Goal: Information Seeking & Learning: Learn about a topic

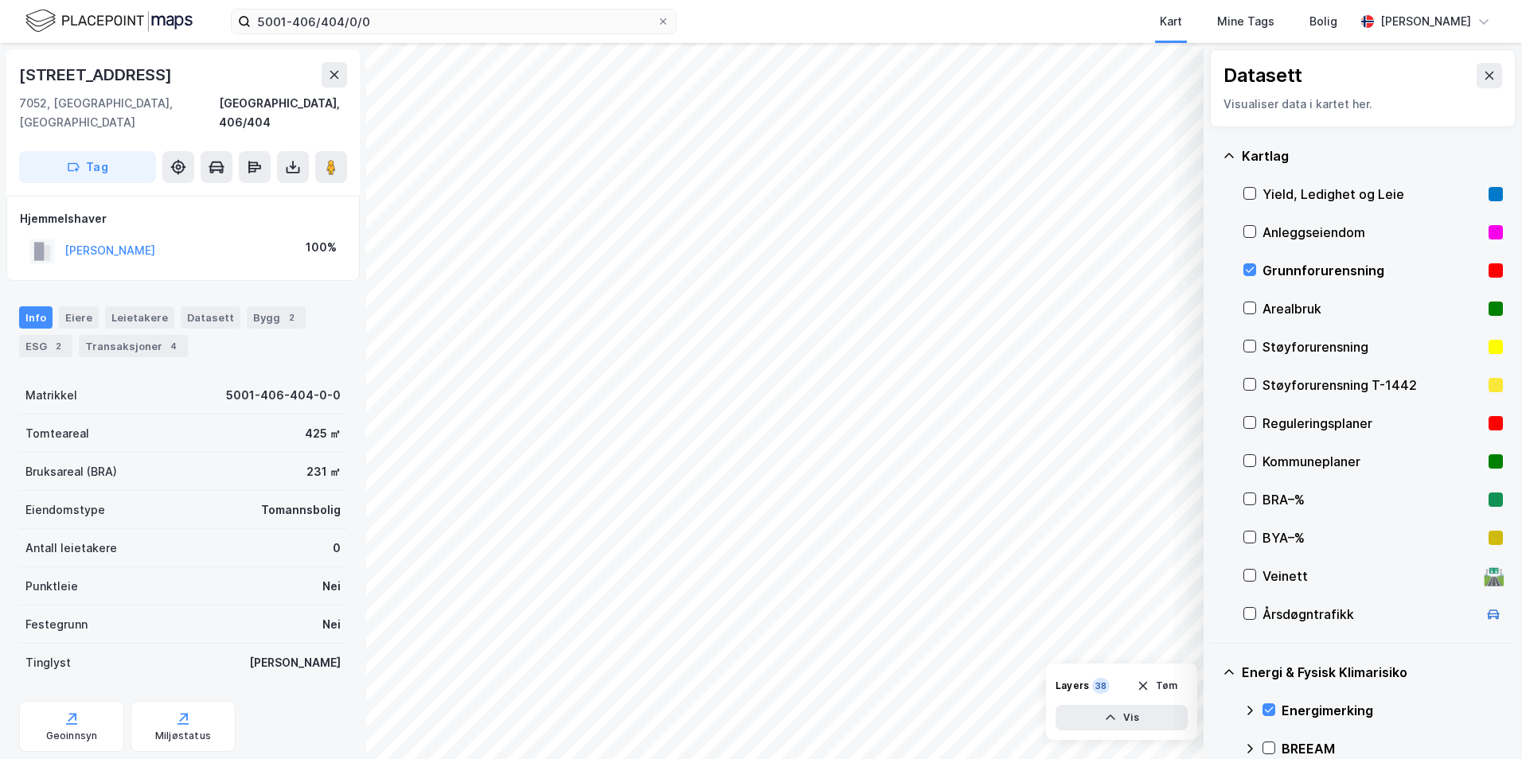
scroll to position [193, 0]
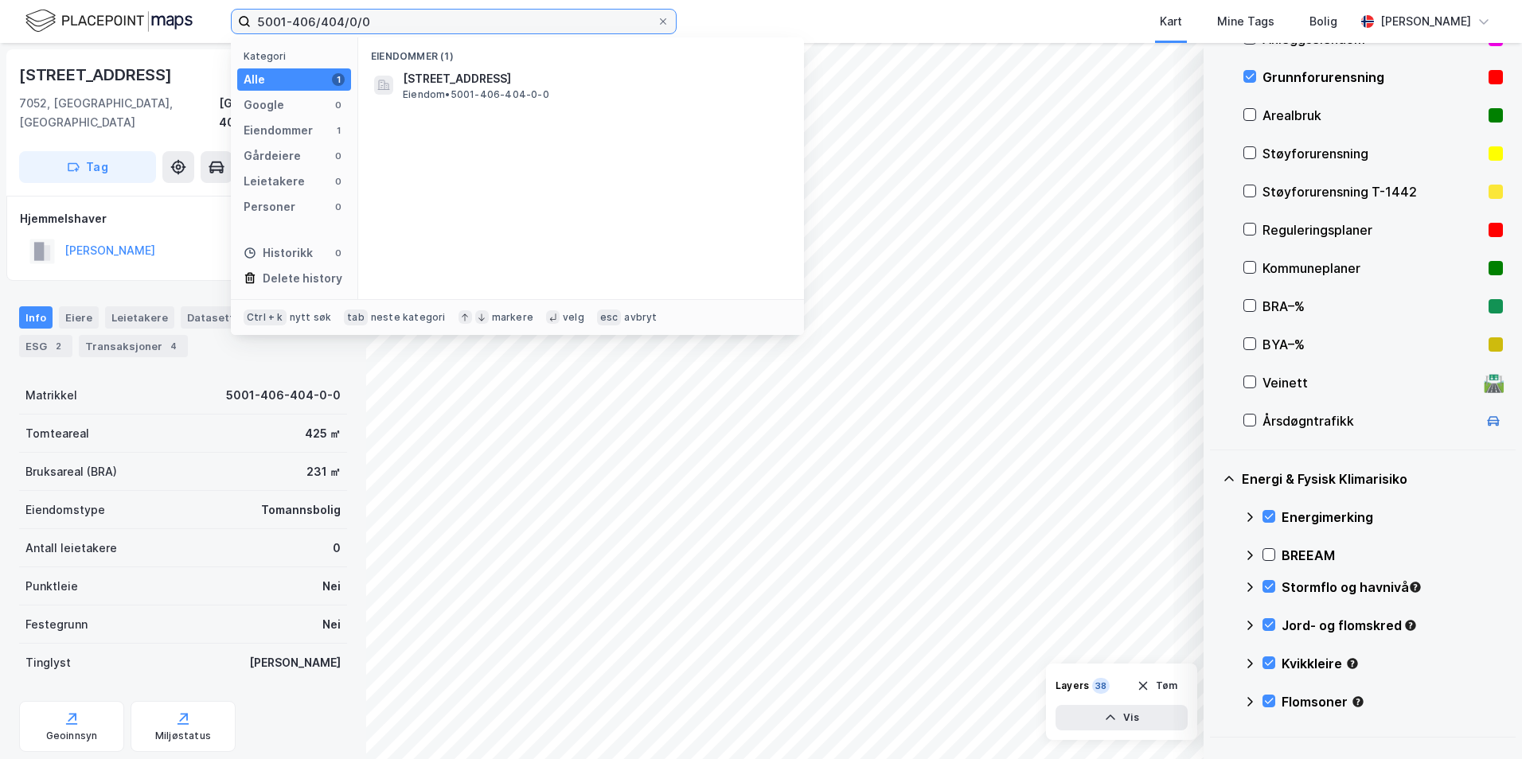
drag, startPoint x: 386, startPoint y: 23, endPoint x: 179, endPoint y: 9, distance: 207.5
click at [179, 9] on div "5001-406/404/0/0 Kategori Alle 1 Google 0 Eiendommer 1 Gårdeiere 0 Leietakere 0…" at bounding box center [761, 21] width 1522 height 43
paste input "3407-62/202/0/0"
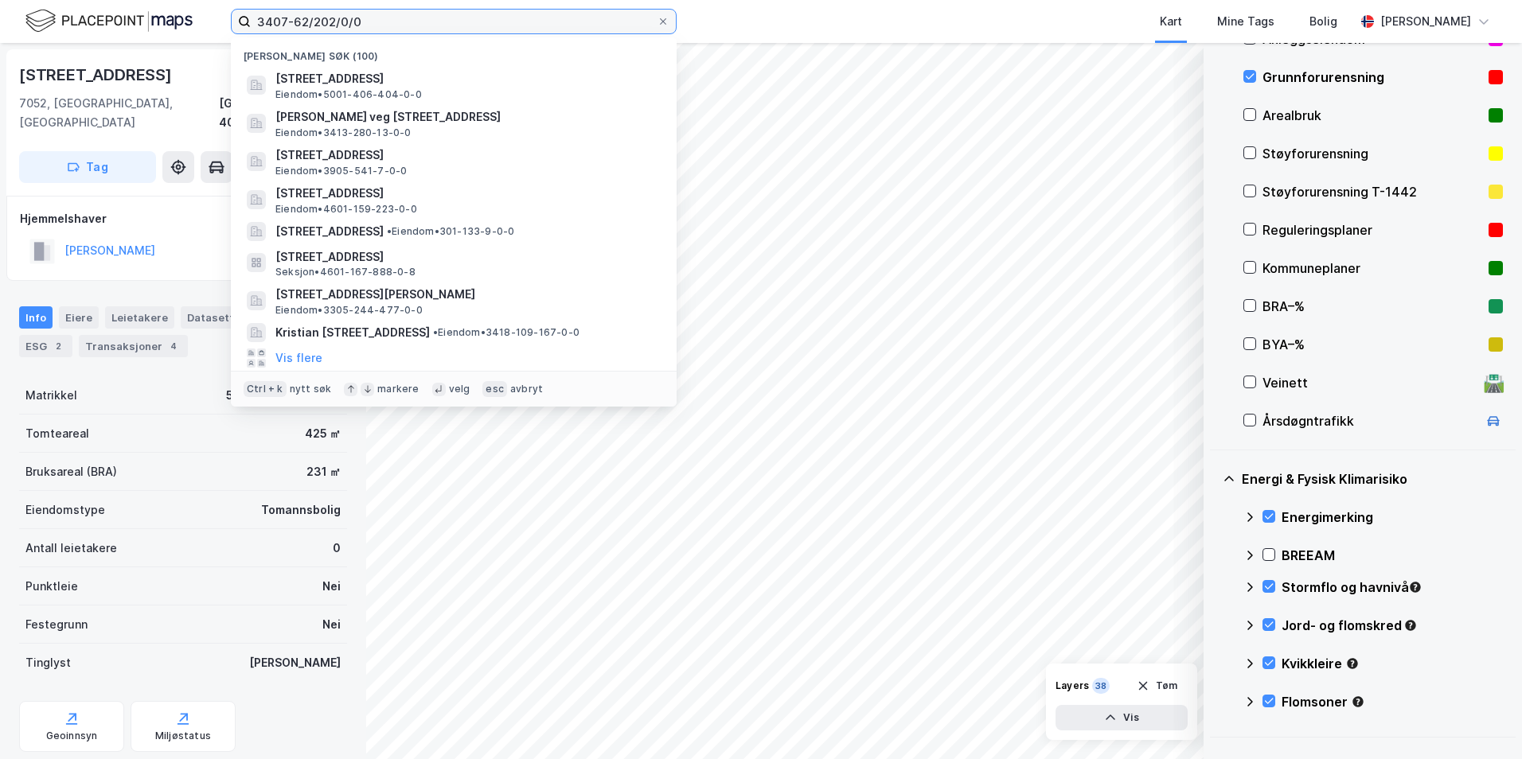
type input "3407-62/202/0/0"
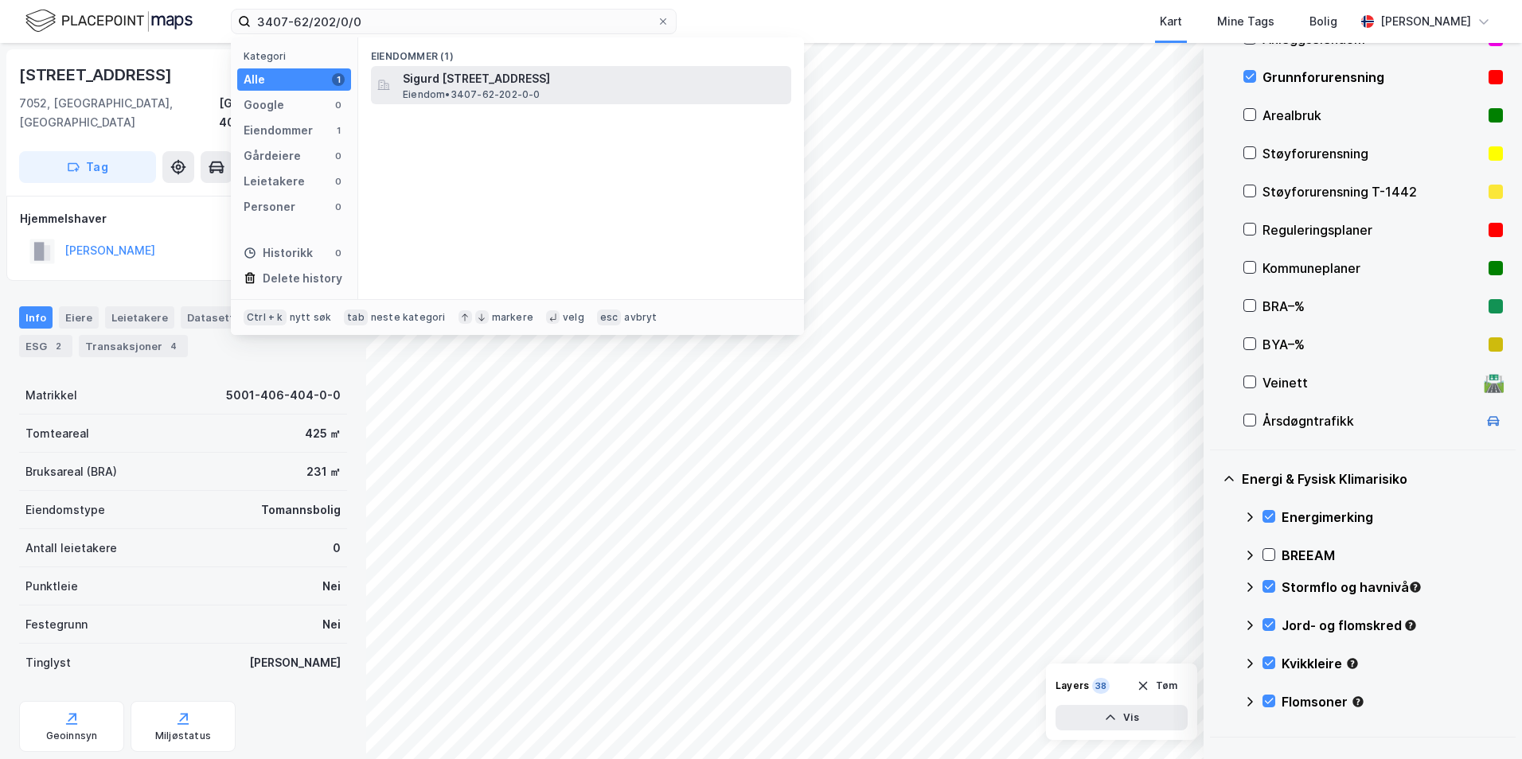
click at [552, 83] on span "Sigurd [STREET_ADDRESS]" at bounding box center [594, 78] width 382 height 19
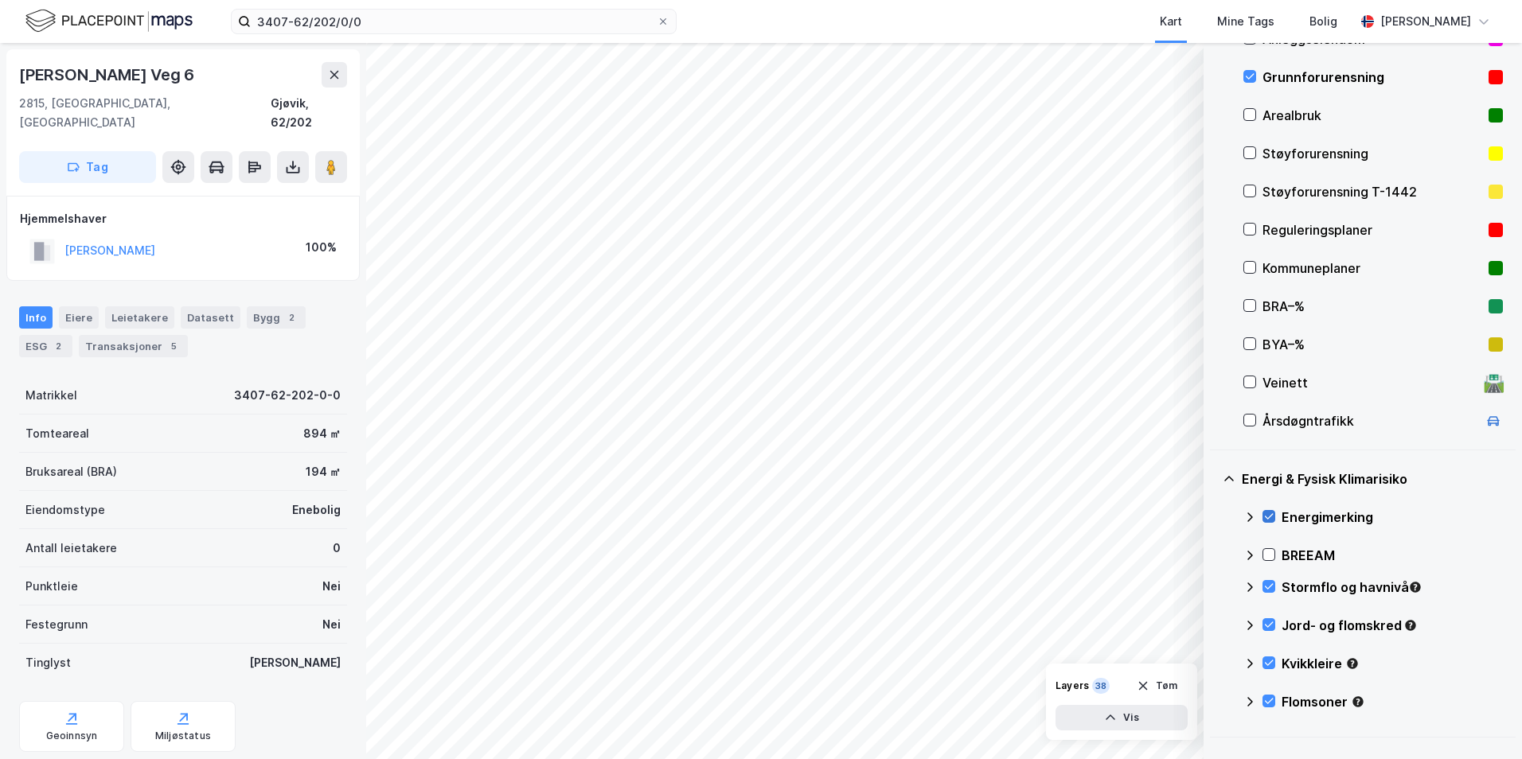
click at [1268, 513] on icon at bounding box center [1268, 516] width 11 height 11
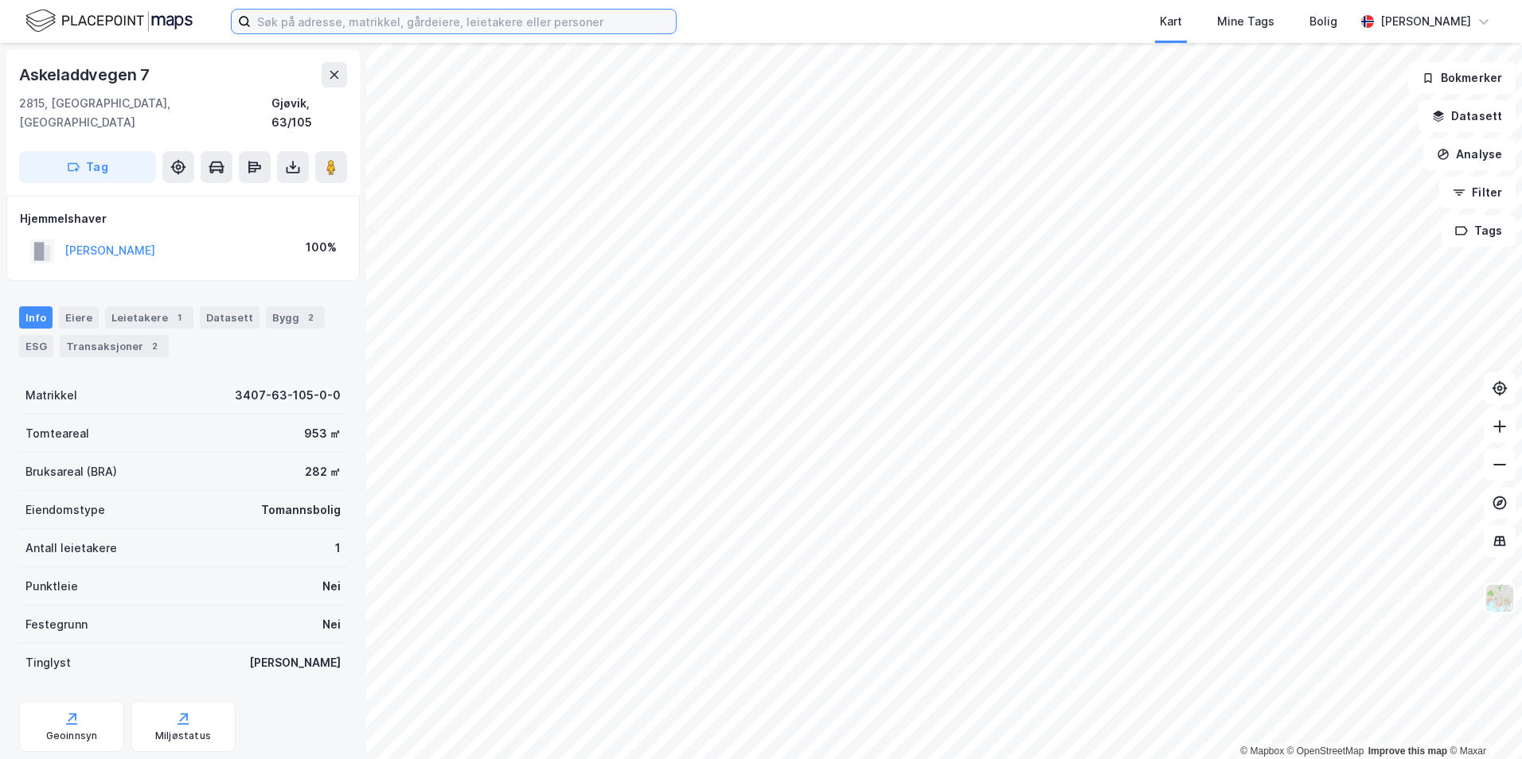
click at [294, 30] on input at bounding box center [463, 22] width 425 height 24
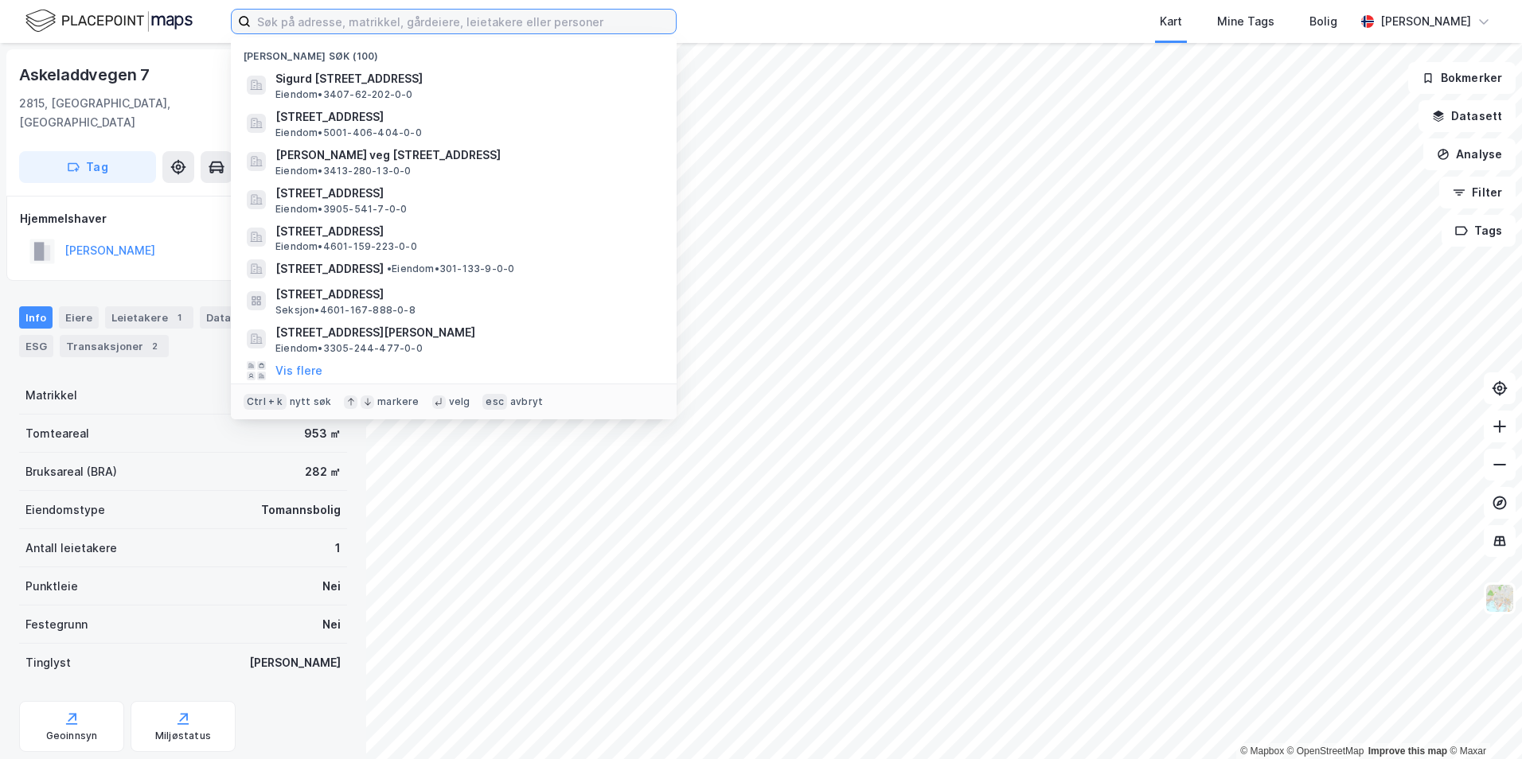
paste input "3407-62/202/0/0"
type input "3407-62/202/0/0"
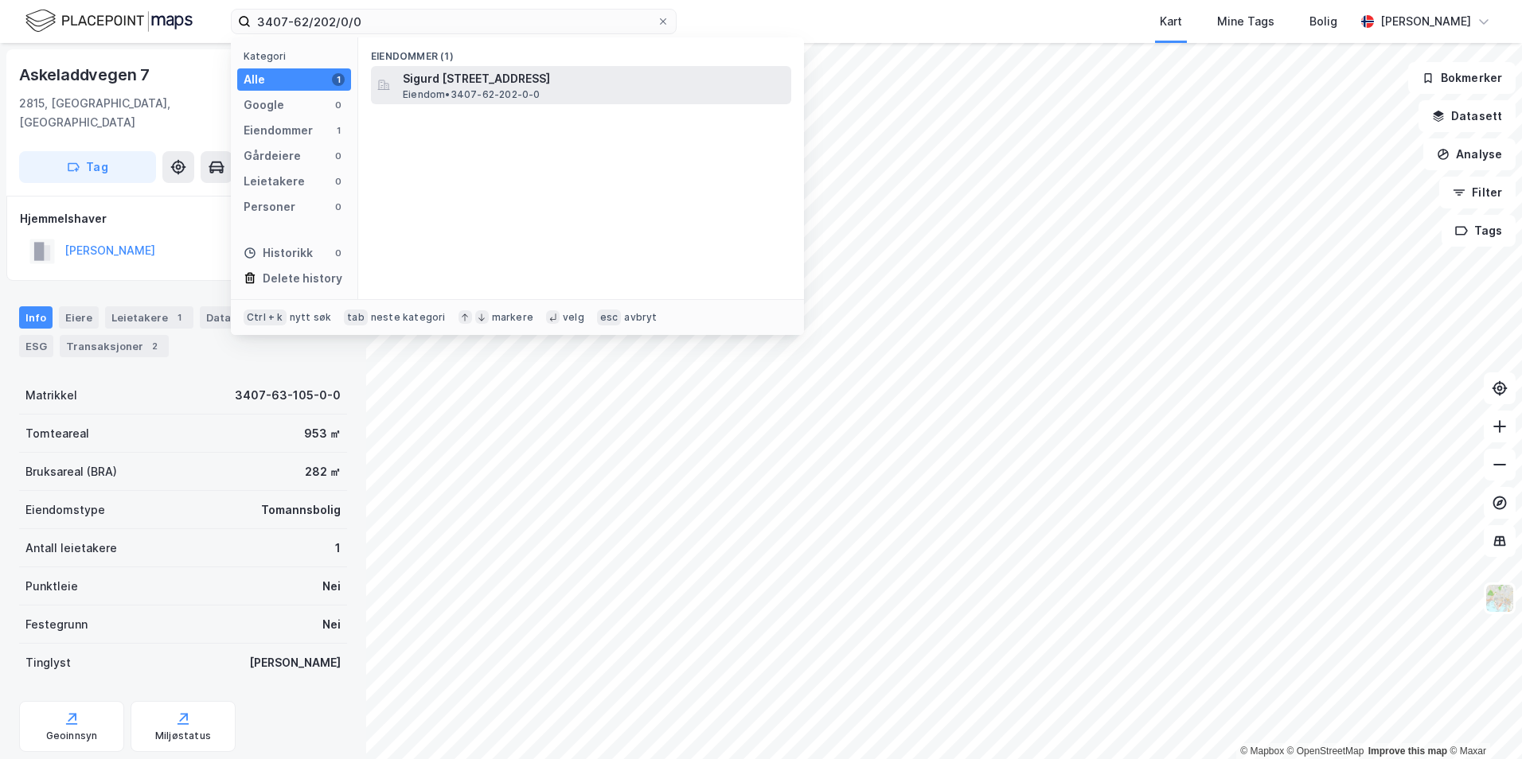
click at [467, 82] on span "Sigurd [STREET_ADDRESS]" at bounding box center [594, 78] width 382 height 19
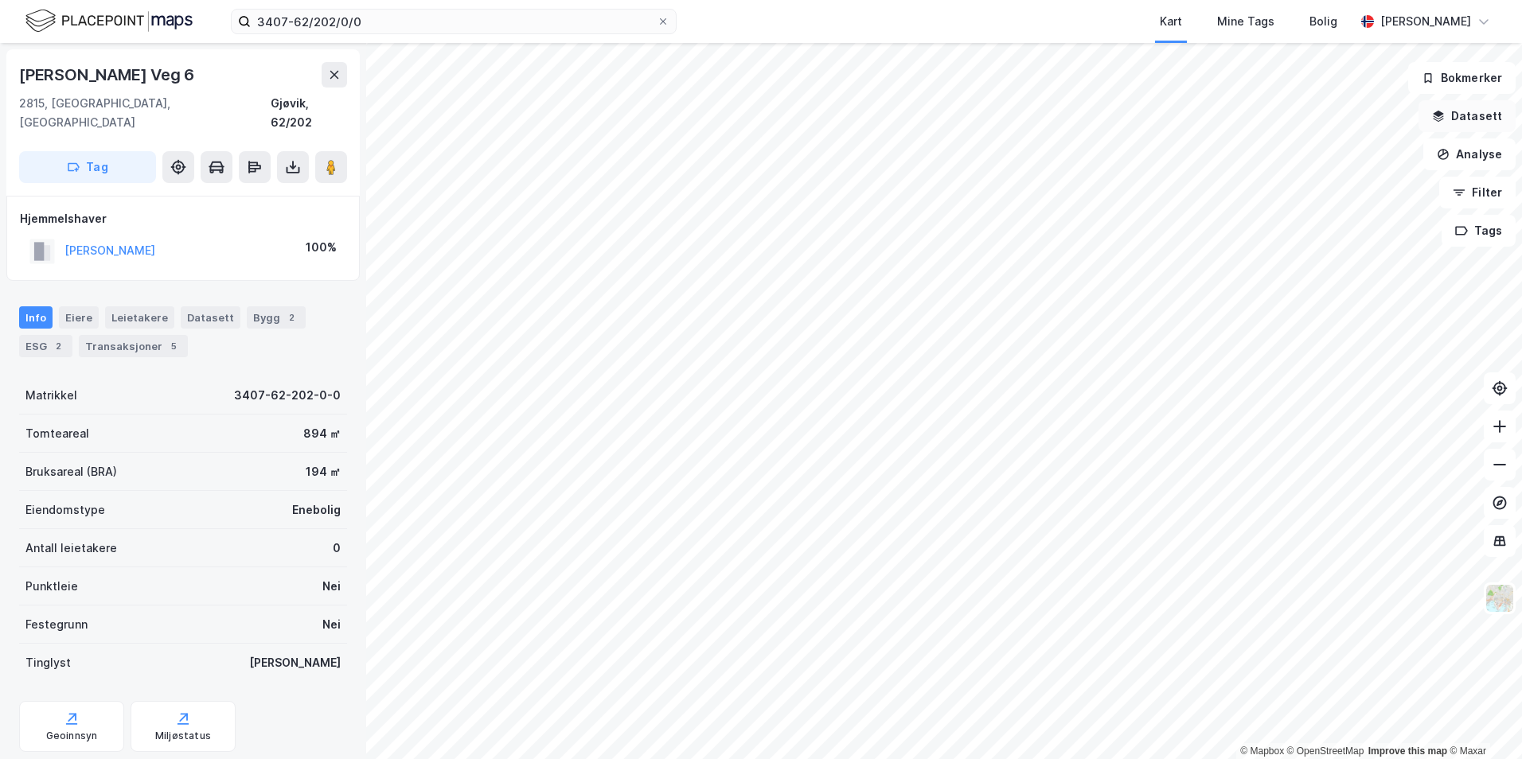
click at [1462, 112] on button "Datasett" at bounding box center [1467, 116] width 97 height 32
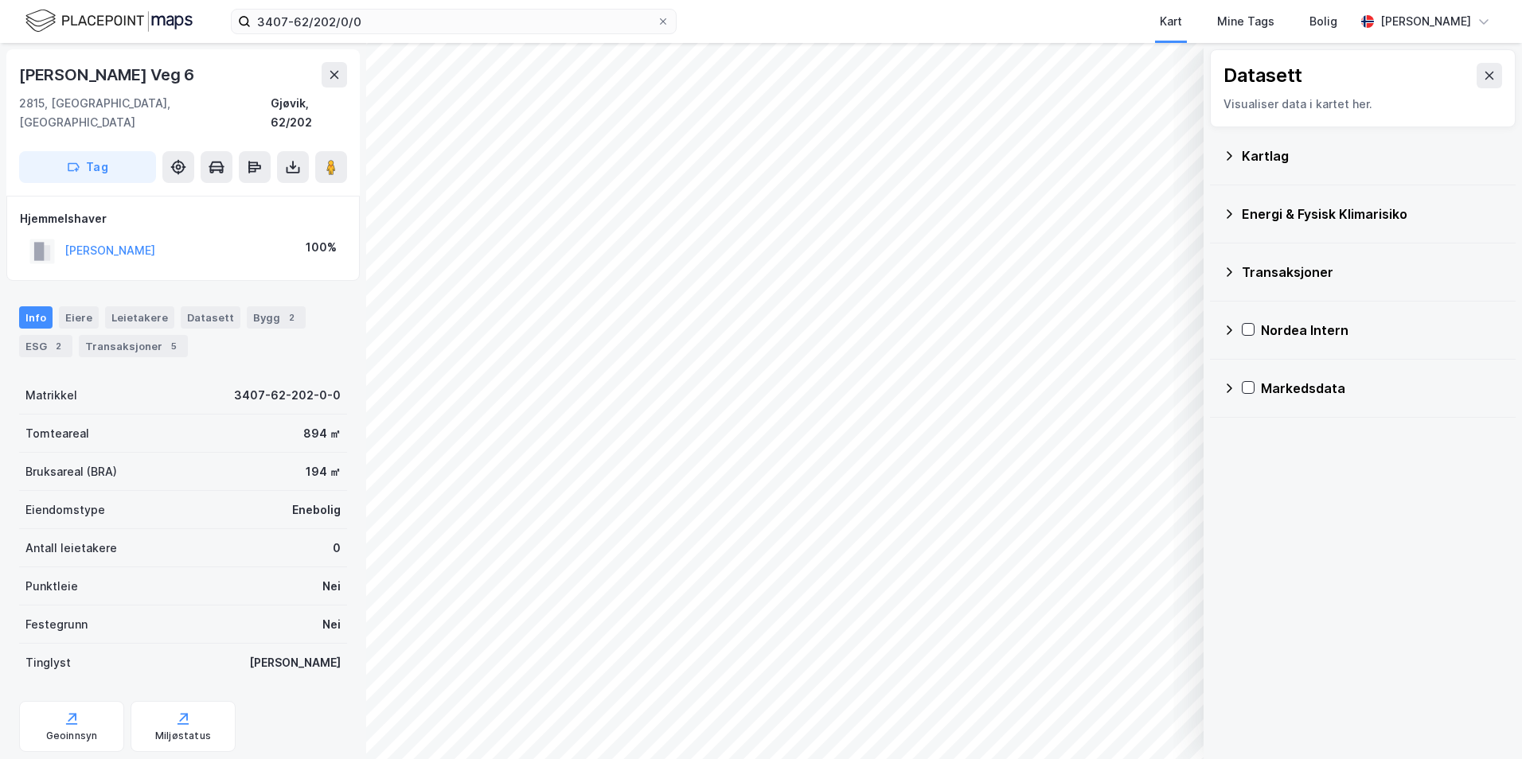
click at [1232, 155] on icon at bounding box center [1229, 156] width 13 height 13
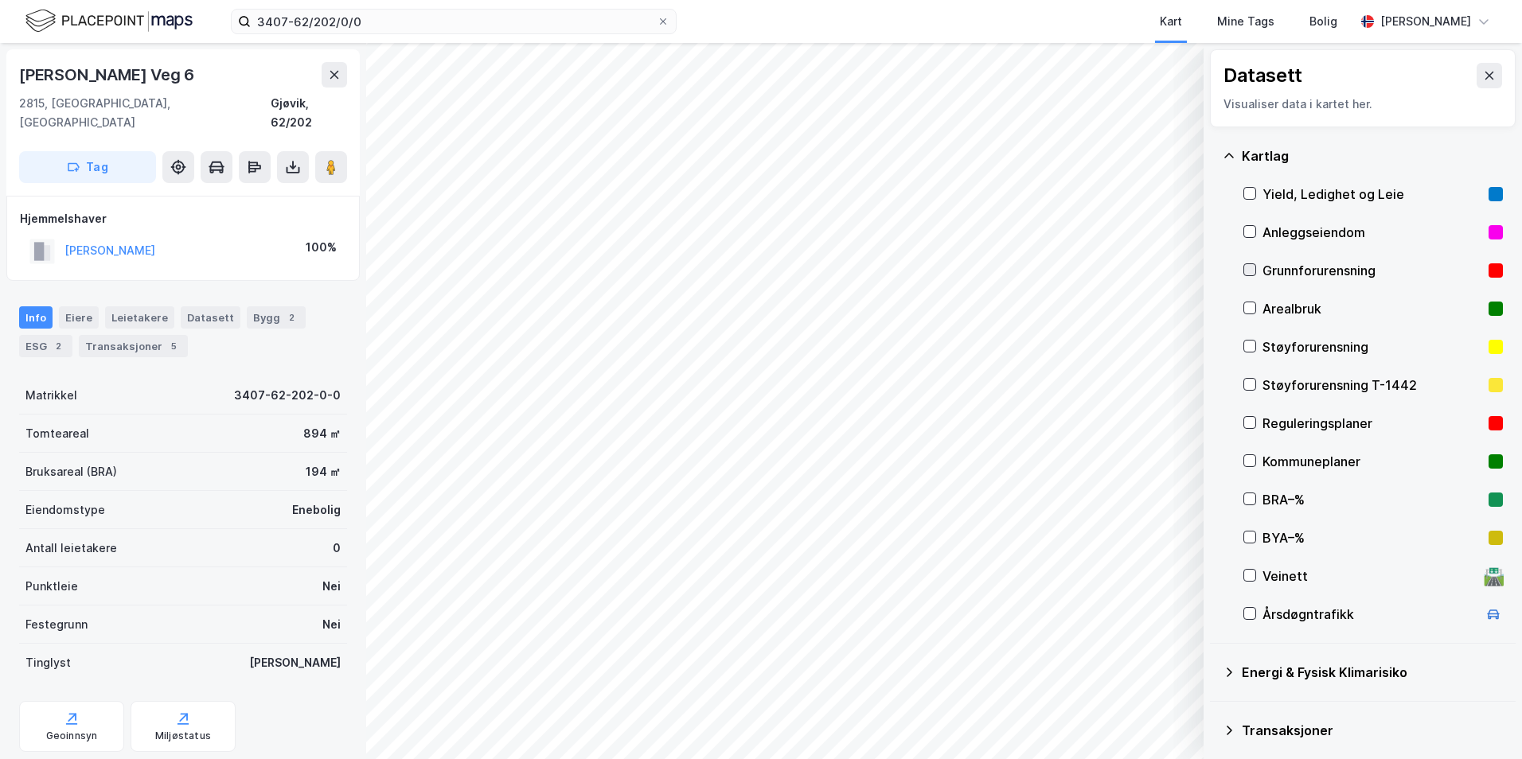
click at [1249, 266] on icon at bounding box center [1249, 269] width 11 height 11
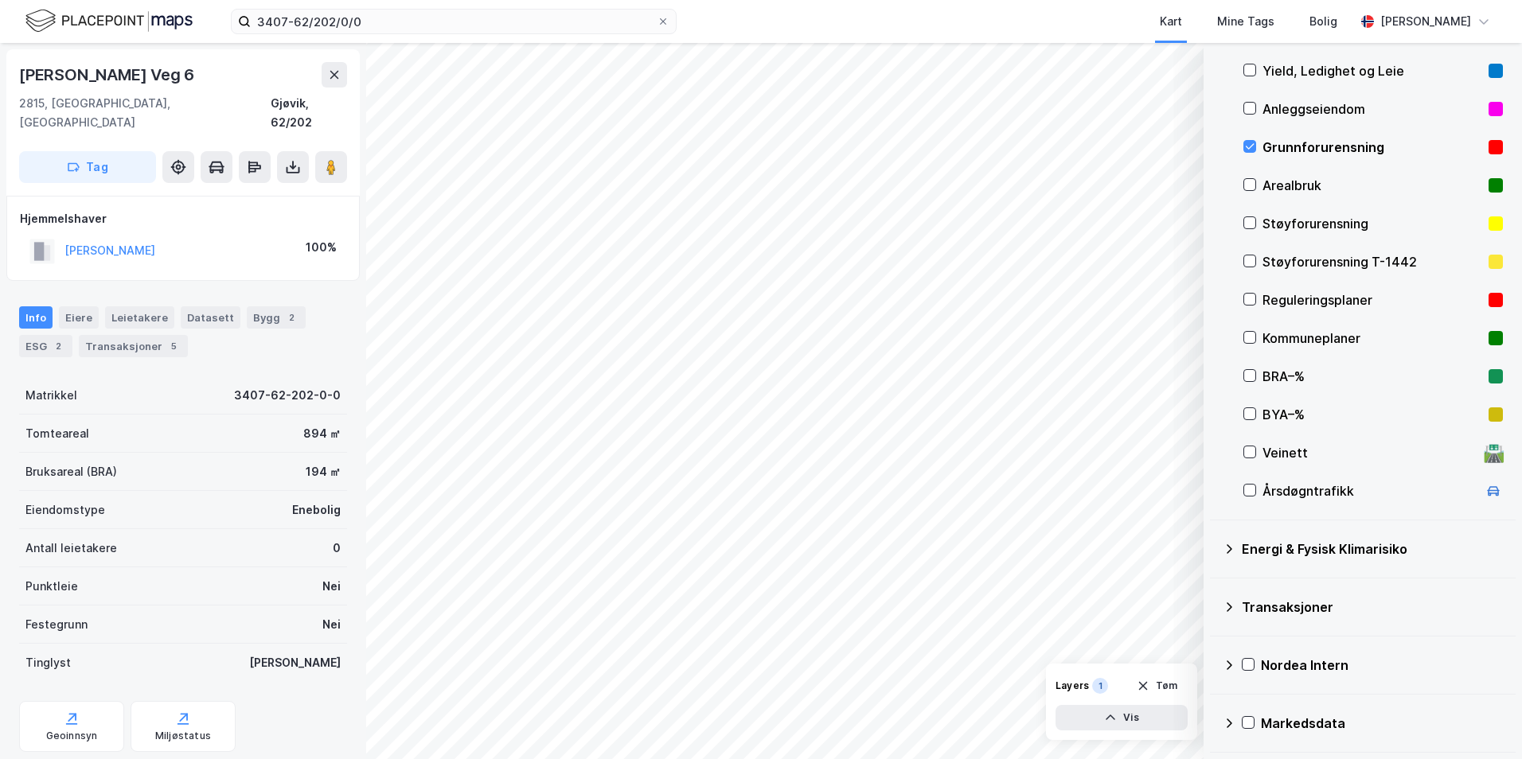
click at [1233, 543] on icon at bounding box center [1229, 549] width 13 height 13
click at [1264, 583] on icon at bounding box center [1268, 586] width 11 height 11
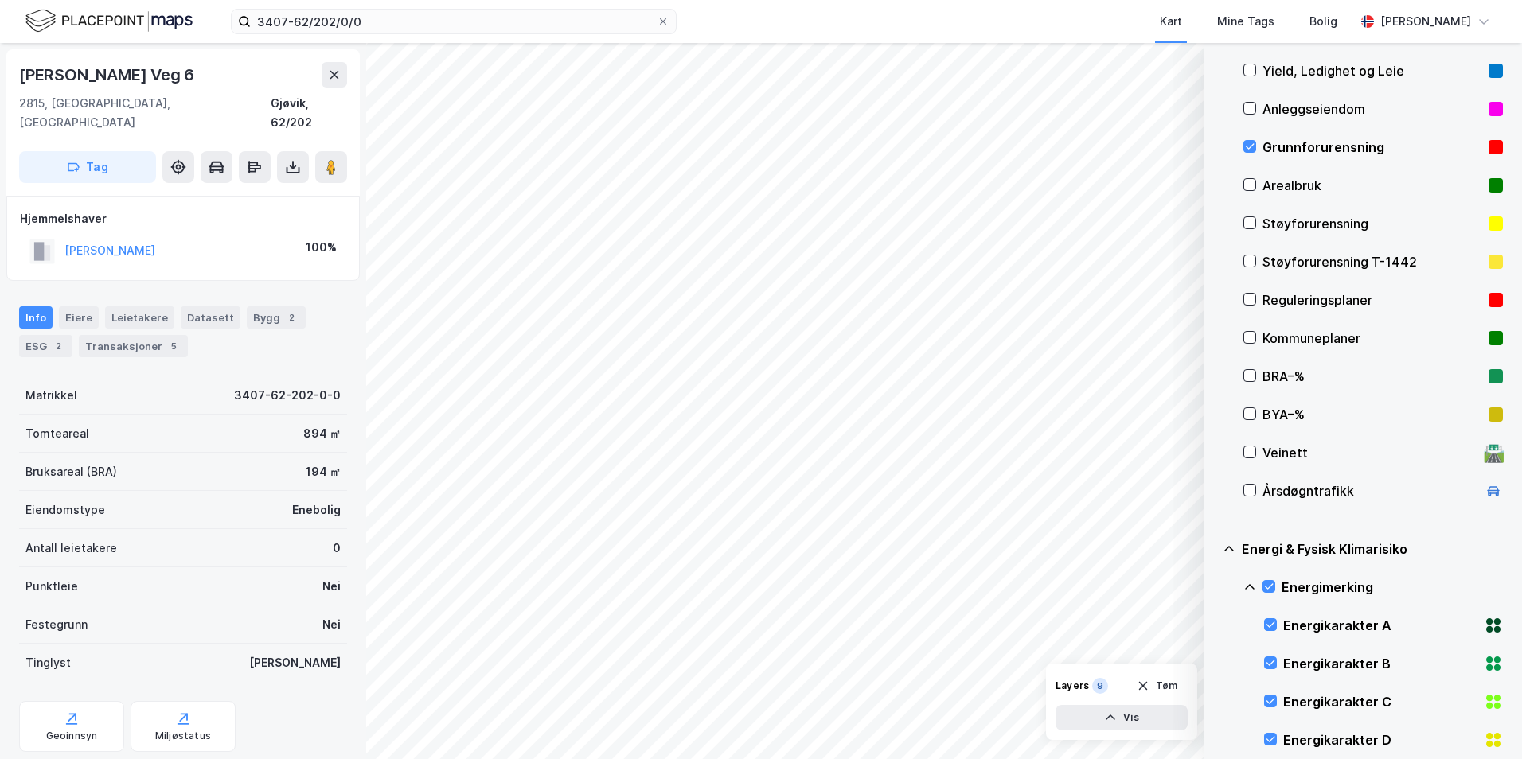
click at [1245, 584] on icon at bounding box center [1249, 587] width 13 height 13
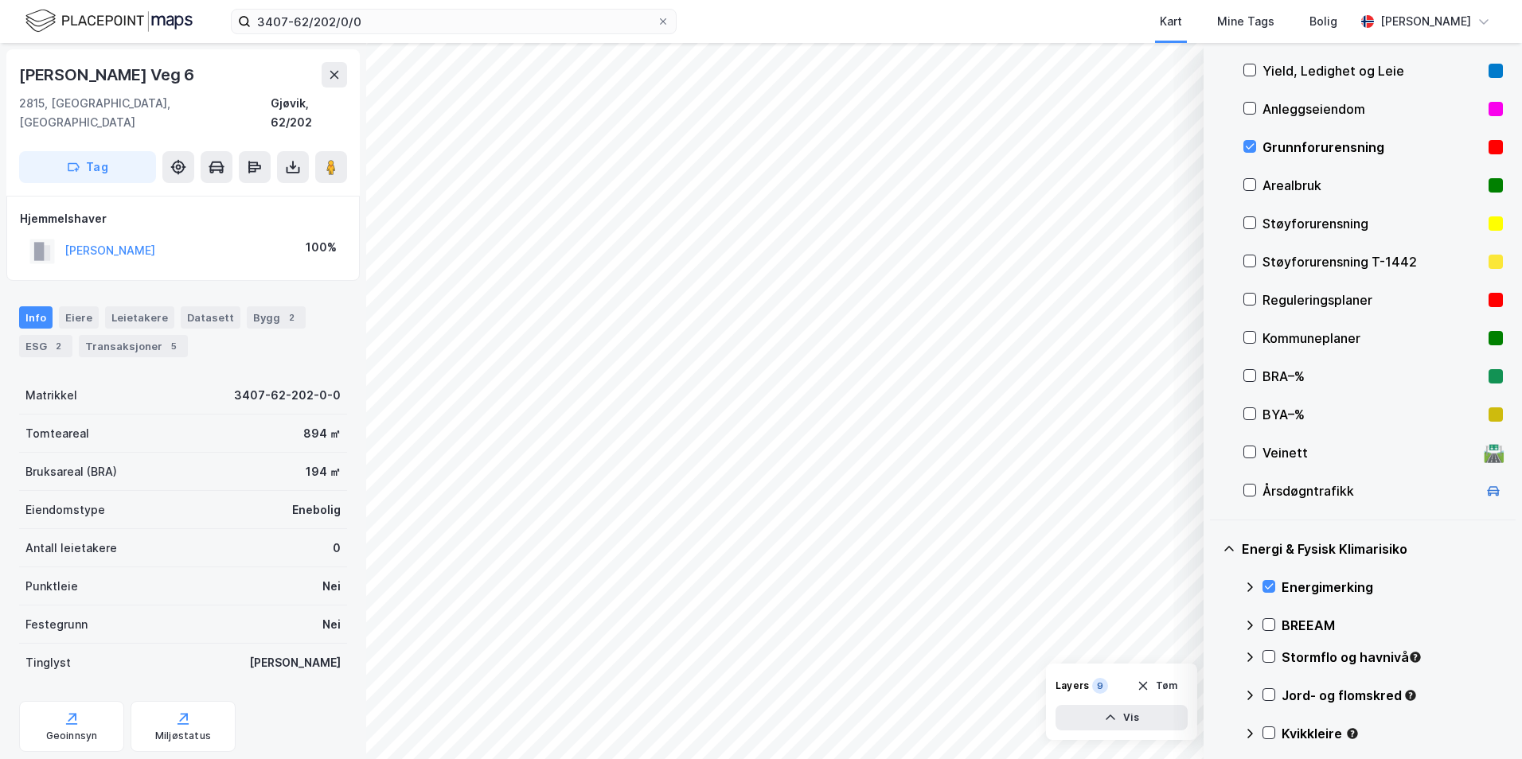
scroll to position [283, 0]
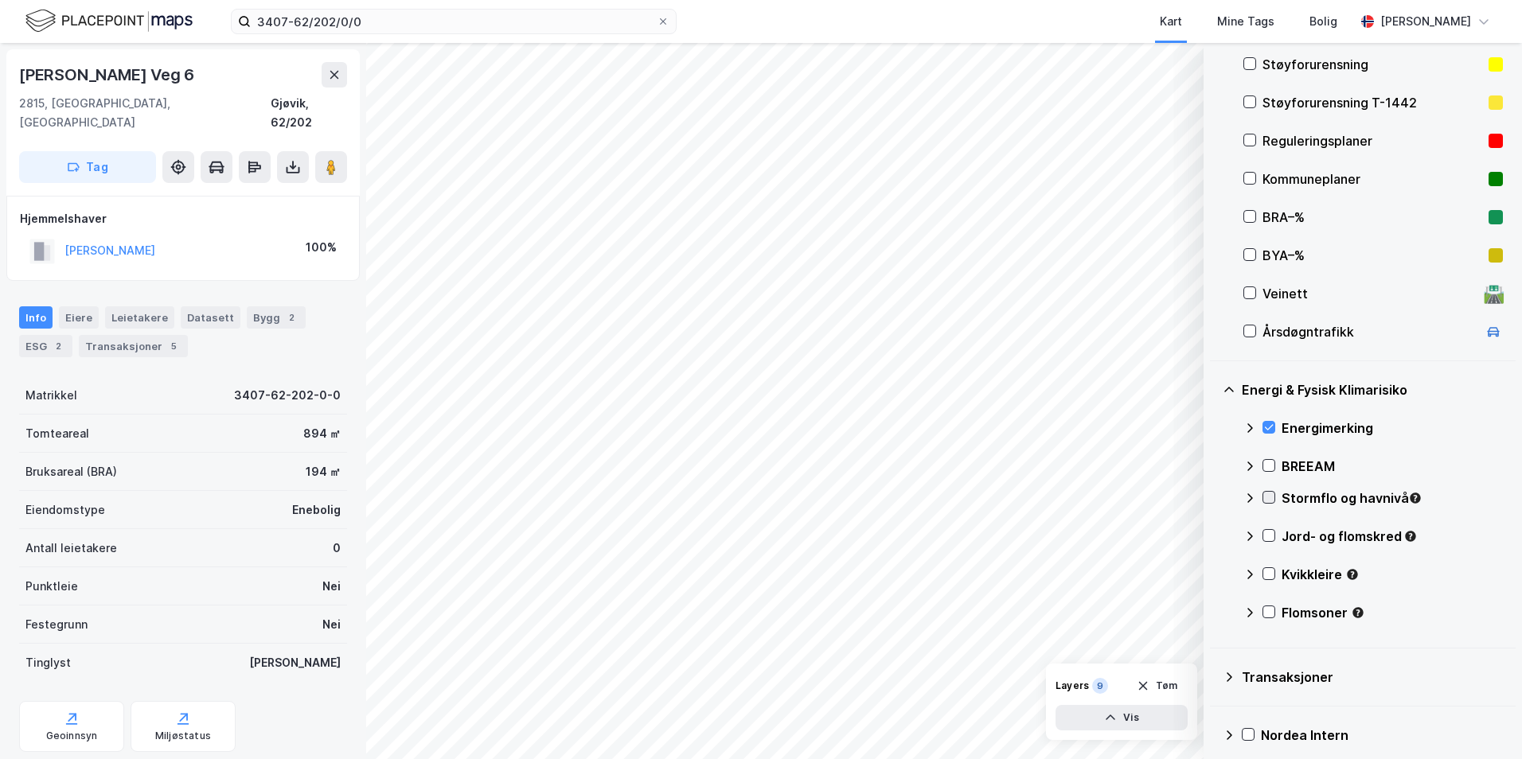
click at [1270, 498] on icon at bounding box center [1268, 497] width 11 height 11
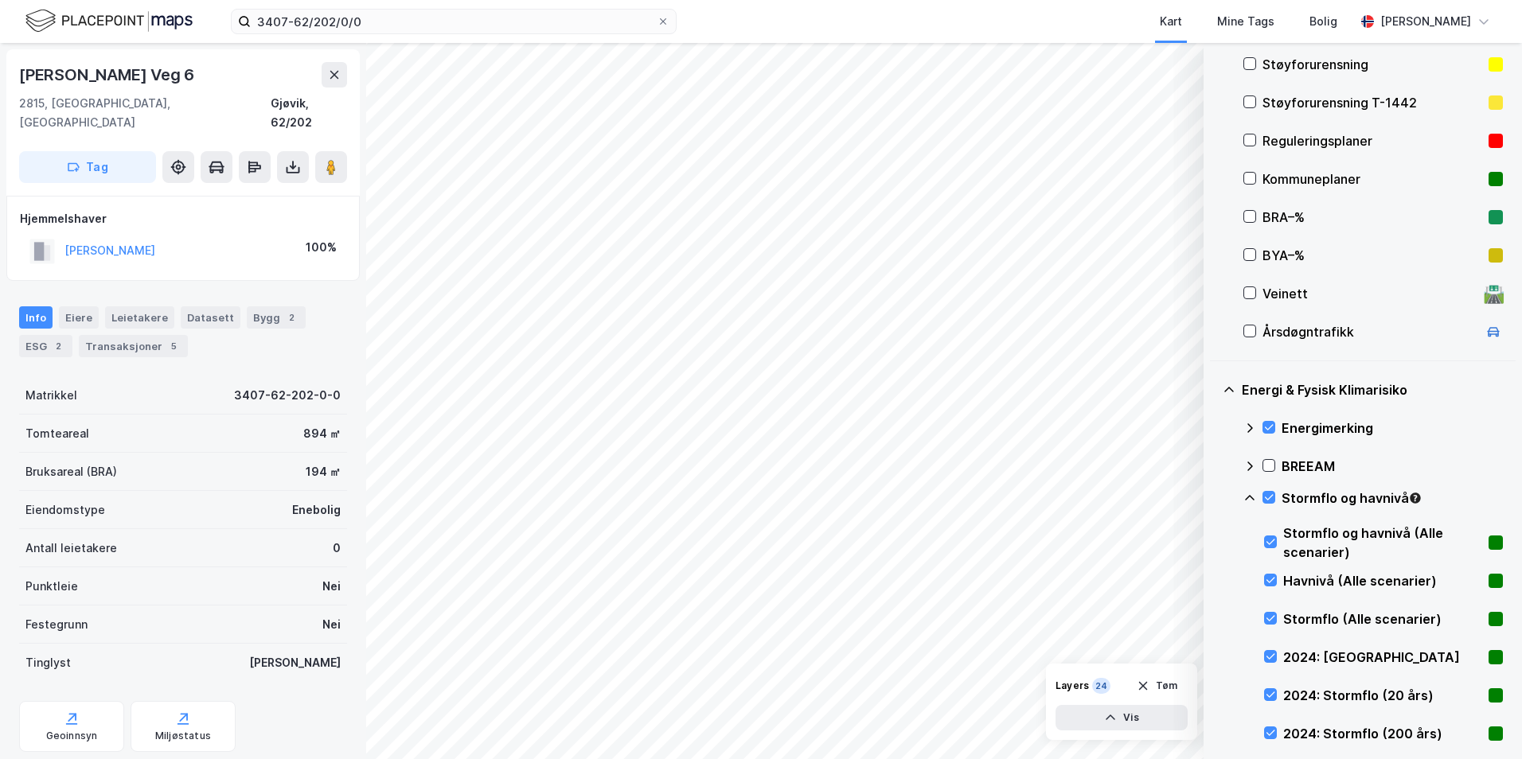
click at [1247, 497] on icon at bounding box center [1249, 498] width 13 height 13
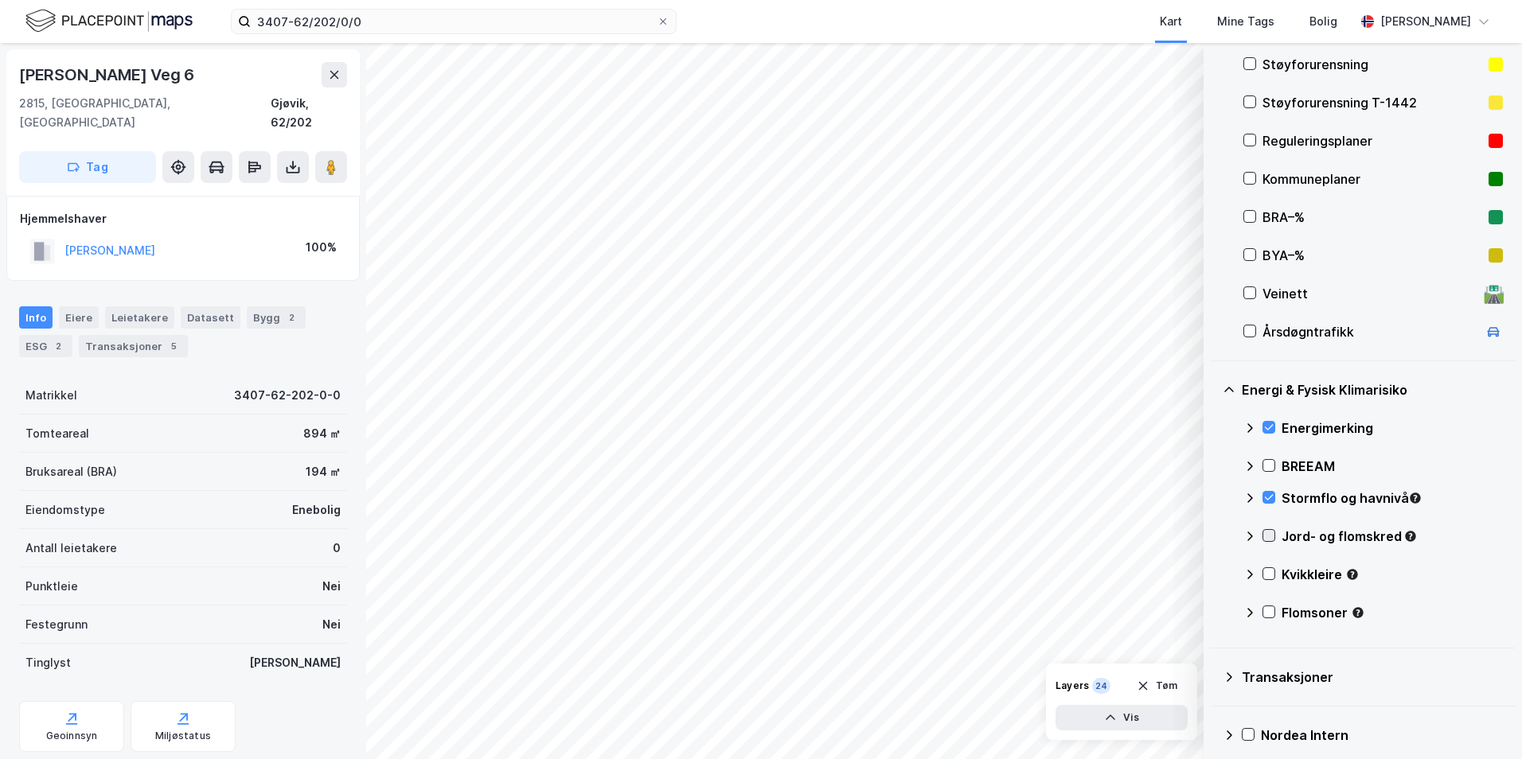
click at [1272, 535] on icon at bounding box center [1269, 536] width 9 height 6
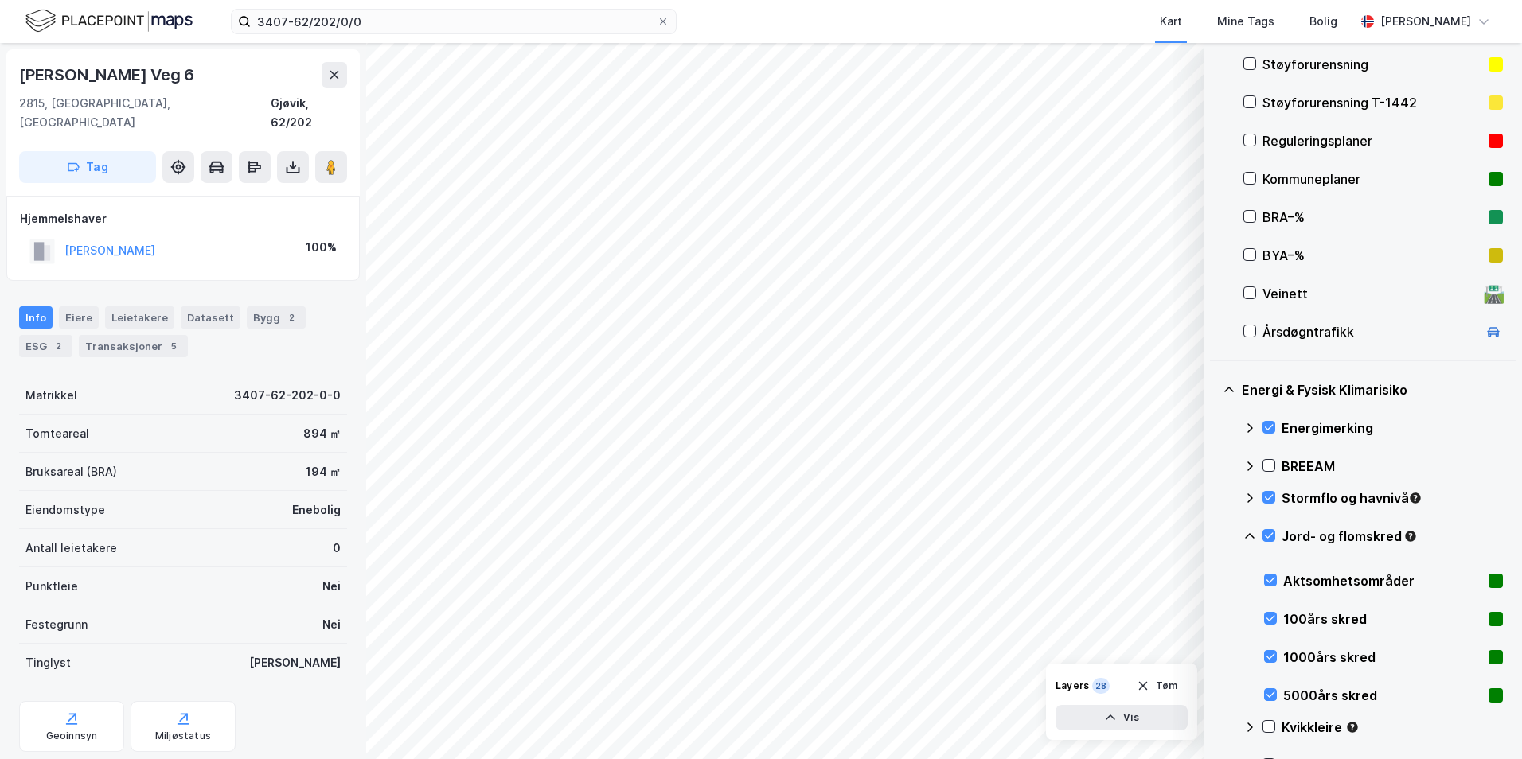
click at [1253, 534] on icon at bounding box center [1249, 536] width 13 height 13
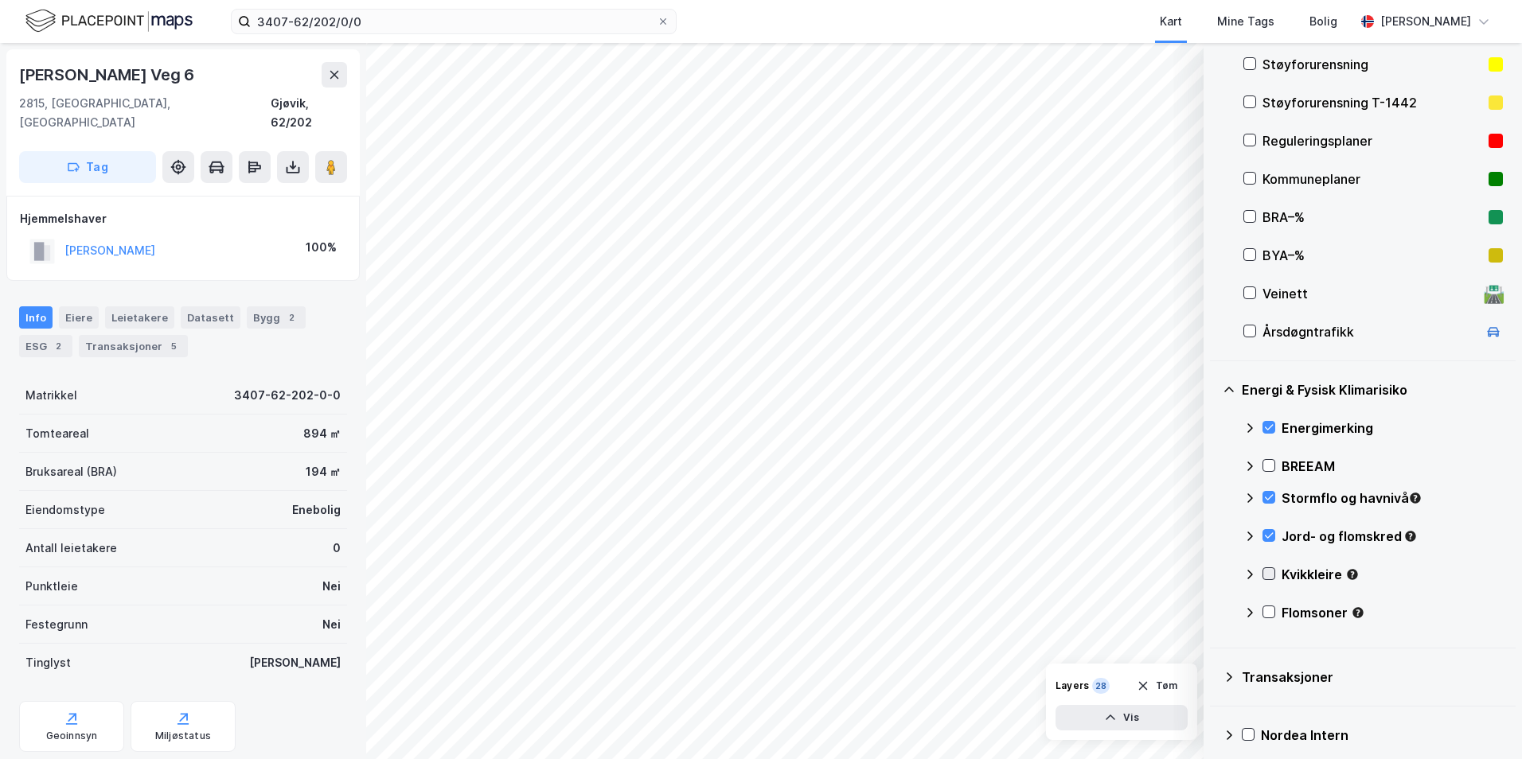
click at [1273, 573] on icon at bounding box center [1268, 573] width 11 height 11
click at [1251, 575] on icon at bounding box center [1249, 574] width 13 height 13
click at [1268, 612] on icon at bounding box center [1268, 612] width 11 height 11
click at [1248, 615] on icon at bounding box center [1249, 613] width 13 height 13
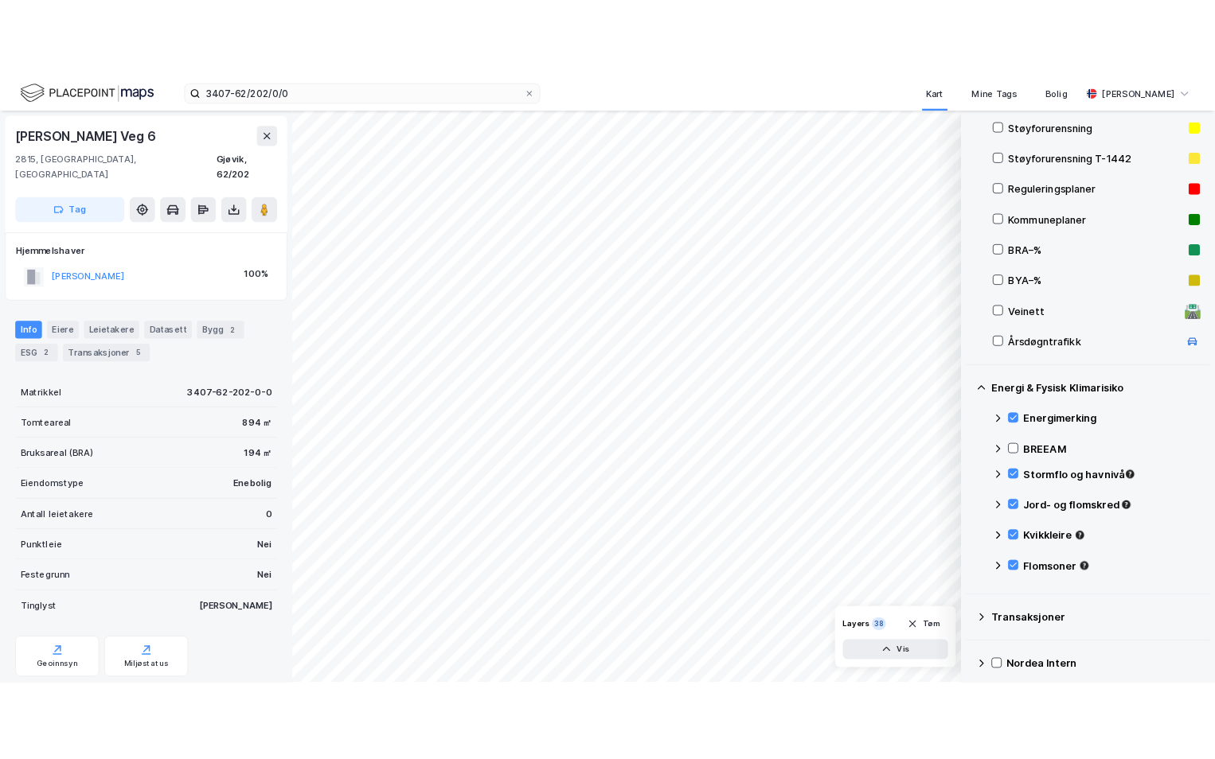
scroll to position [203, 0]
